Goal: Navigation & Orientation: Find specific page/section

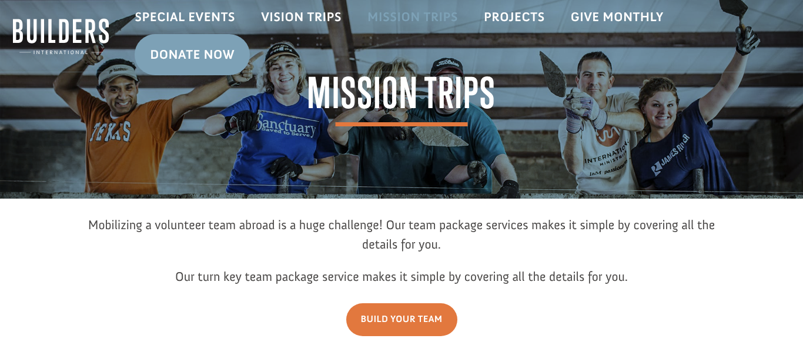
click at [438, 25] on link "Mission Trips" at bounding box center [413, 17] width 116 height 34
click at [414, 16] on link "Mission Trips" at bounding box center [413, 17] width 116 height 34
click at [225, 15] on link "Special Events" at bounding box center [185, 17] width 126 height 34
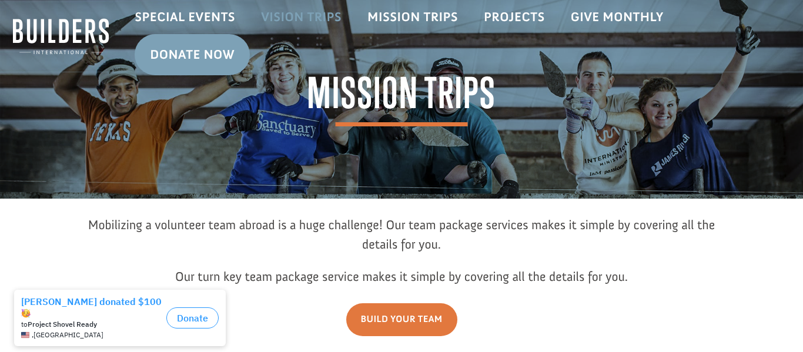
click at [293, 17] on link "Vision Trips" at bounding box center [301, 17] width 106 height 34
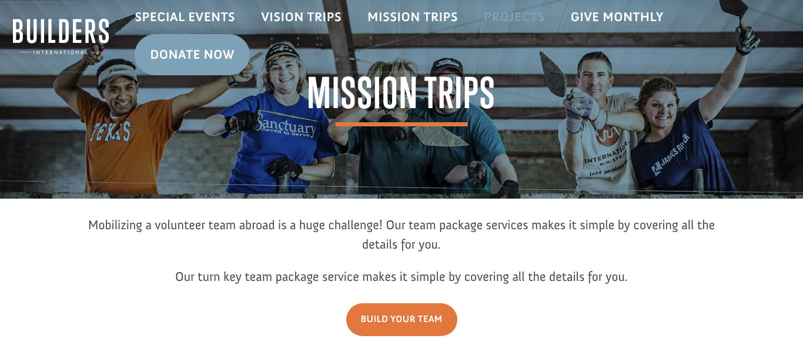
click at [498, 11] on link "Projects" at bounding box center [514, 17] width 87 height 34
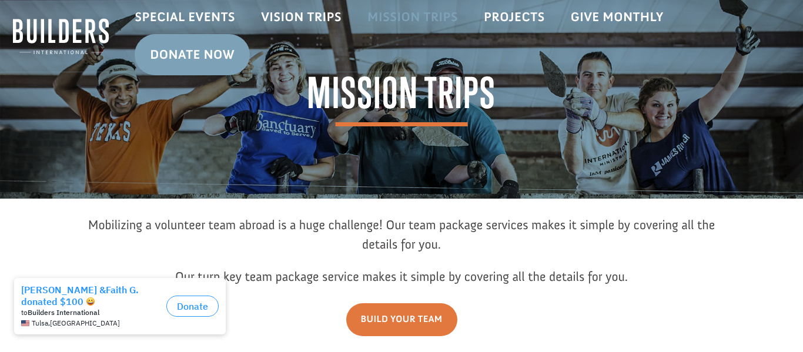
click at [385, 11] on link "Mission Trips" at bounding box center [413, 17] width 116 height 34
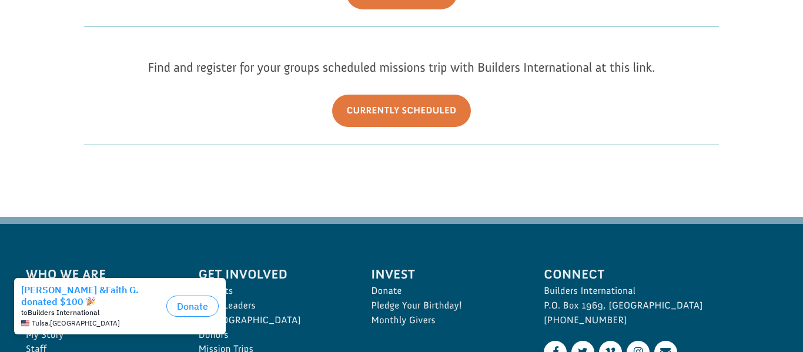
scroll to position [337, 0]
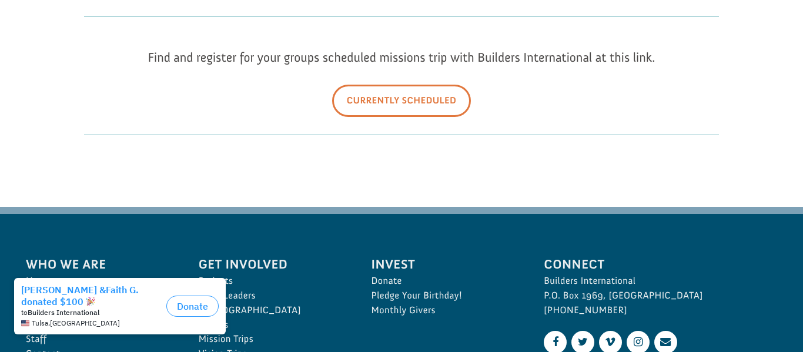
click at [415, 102] on link "Currently Scheduled" at bounding box center [401, 101] width 139 height 32
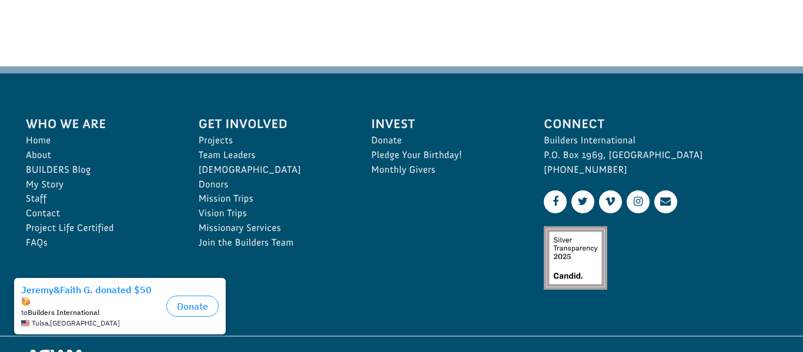
scroll to position [480, 0]
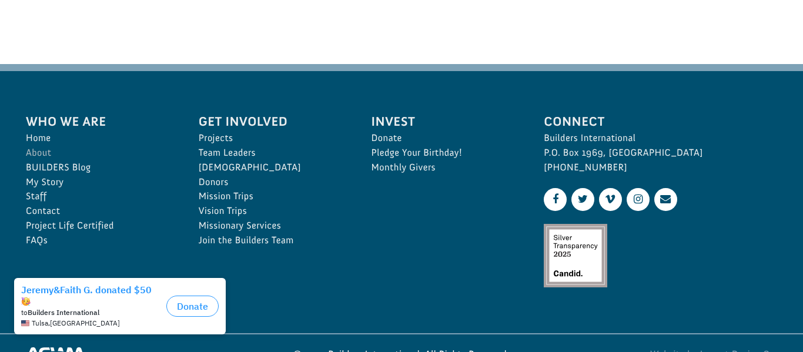
click at [31, 149] on link "About" at bounding box center [99, 153] width 147 height 15
